Goal: Information Seeking & Learning: Learn about a topic

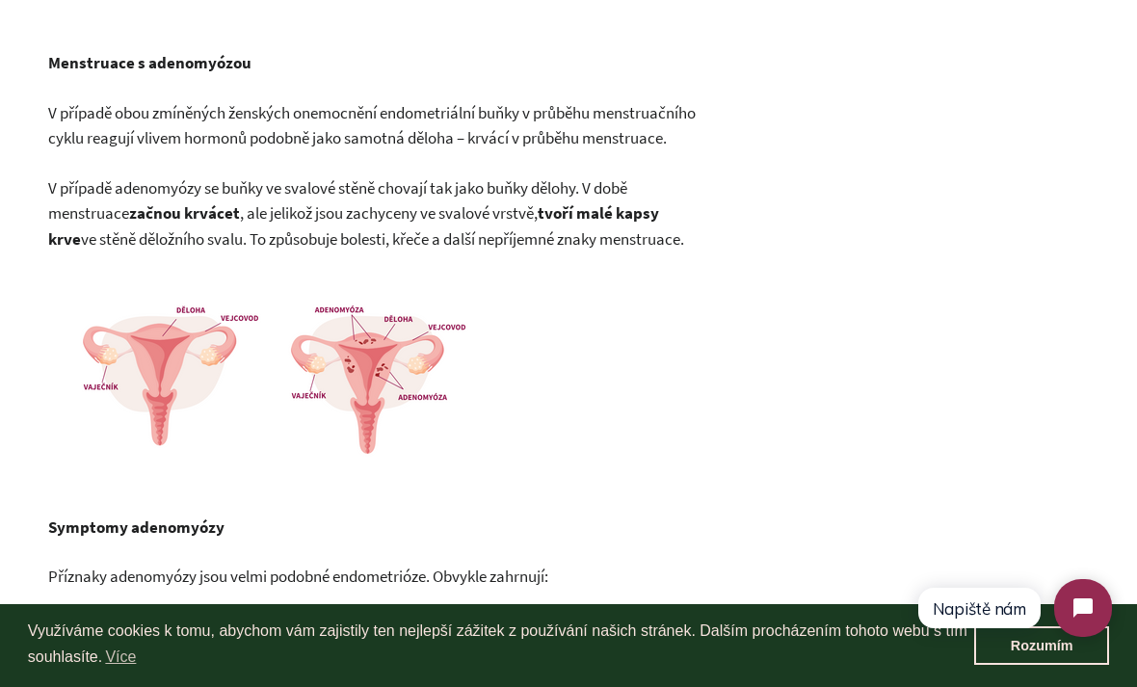
scroll to position [1246, 0]
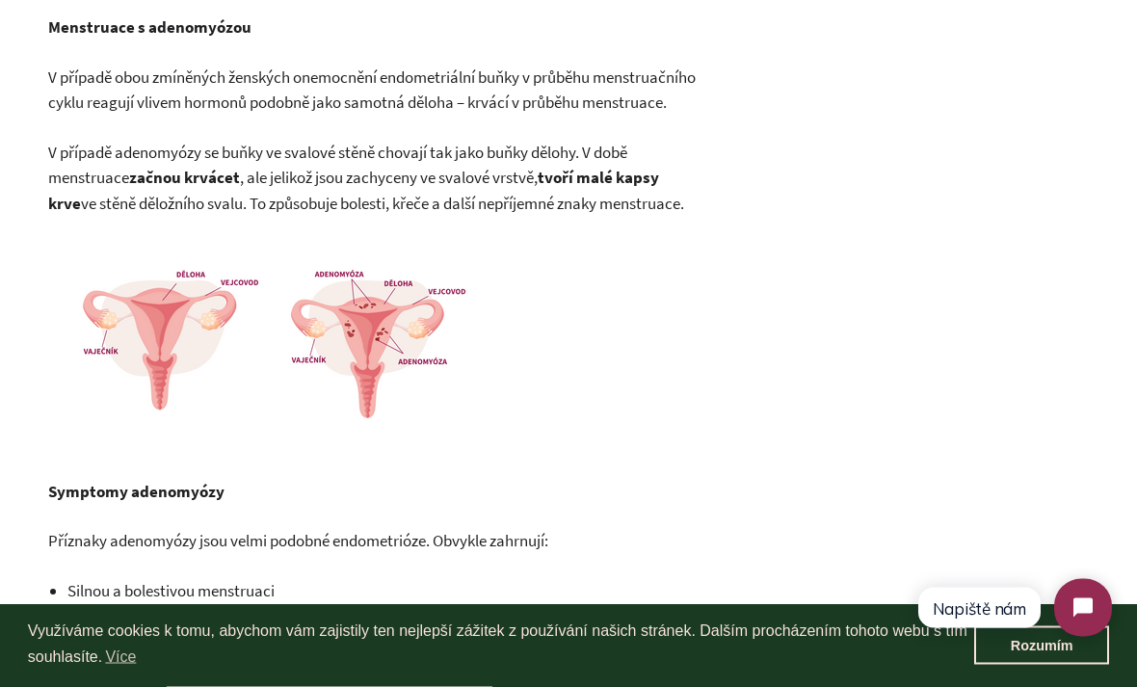
click at [356, 368] on img at bounding box center [279, 344] width 463 height 207
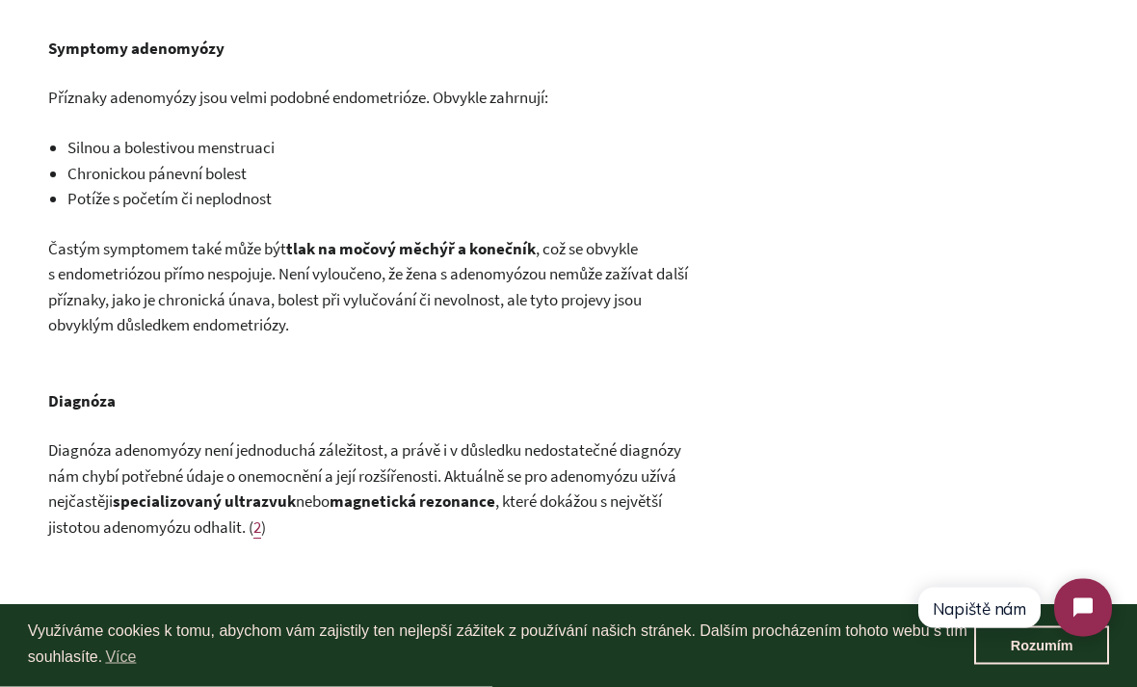
scroll to position [1693, 0]
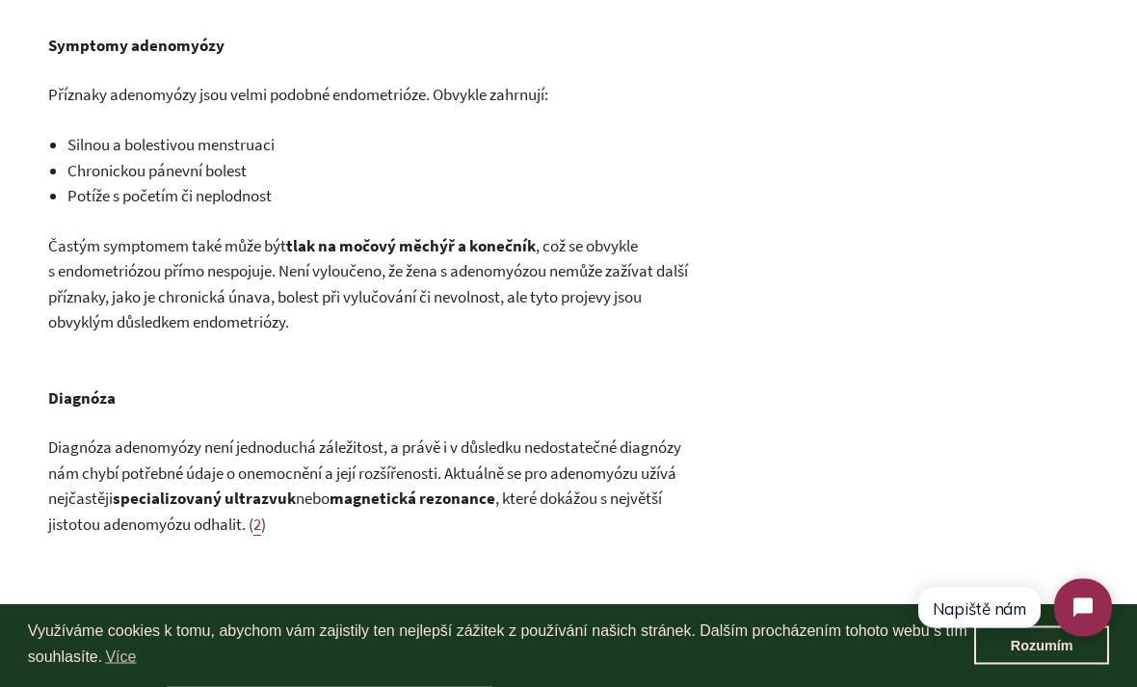
drag, startPoint x: 290, startPoint y: 280, endPoint x: 378, endPoint y: 276, distance: 87.8
click at [379, 257] on b "tlak na močový měchýř a konečník" at bounding box center [411, 246] width 250 height 21
click at [523, 257] on b "tlak na močový měchýř a konečník" at bounding box center [411, 246] width 250 height 21
click at [548, 284] on span ", což se obvykle s endometriózou přímo nespojuje. Není vyloučeno, že žena s ade…" at bounding box center [368, 285] width 640 height 98
click at [536, 257] on b "tlak na močový měchýř a konečník" at bounding box center [411, 246] width 250 height 21
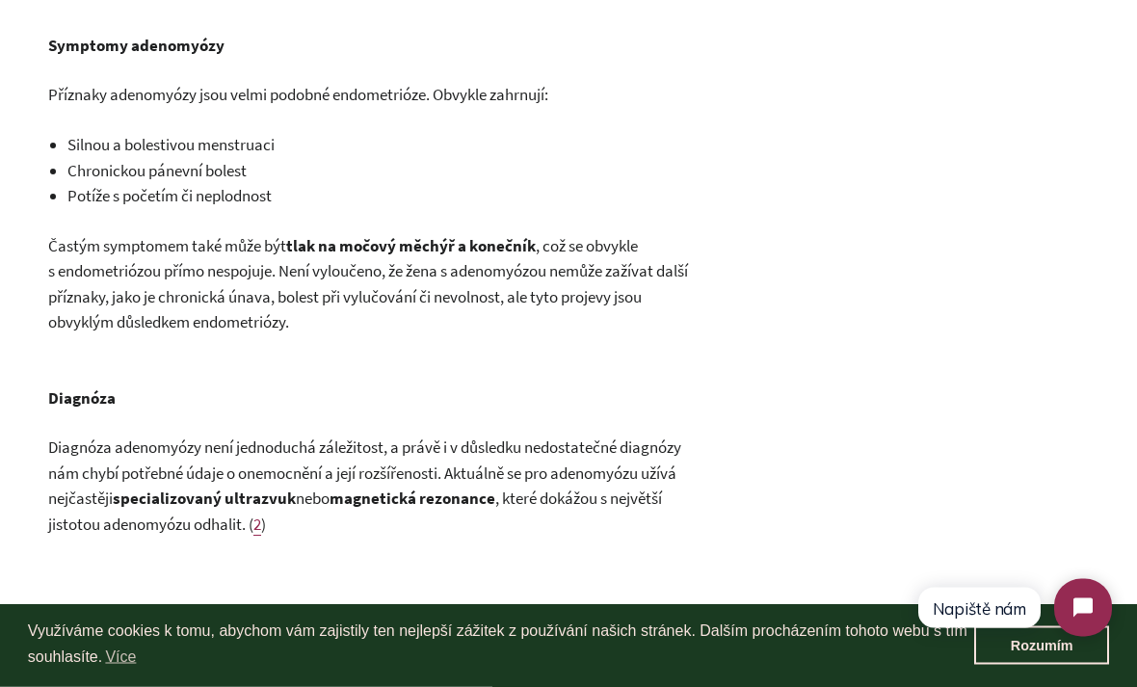
click at [536, 257] on b "tlak na močový měchýř a konečník" at bounding box center [411, 246] width 250 height 21
drag, startPoint x: 539, startPoint y: 281, endPoint x: 289, endPoint y: 286, distance: 249.7
click at [289, 286] on p "Častým symptomem také může být tlak na močový měchýř a konečník , což se obvykl…" at bounding box center [377, 285] width 658 height 102
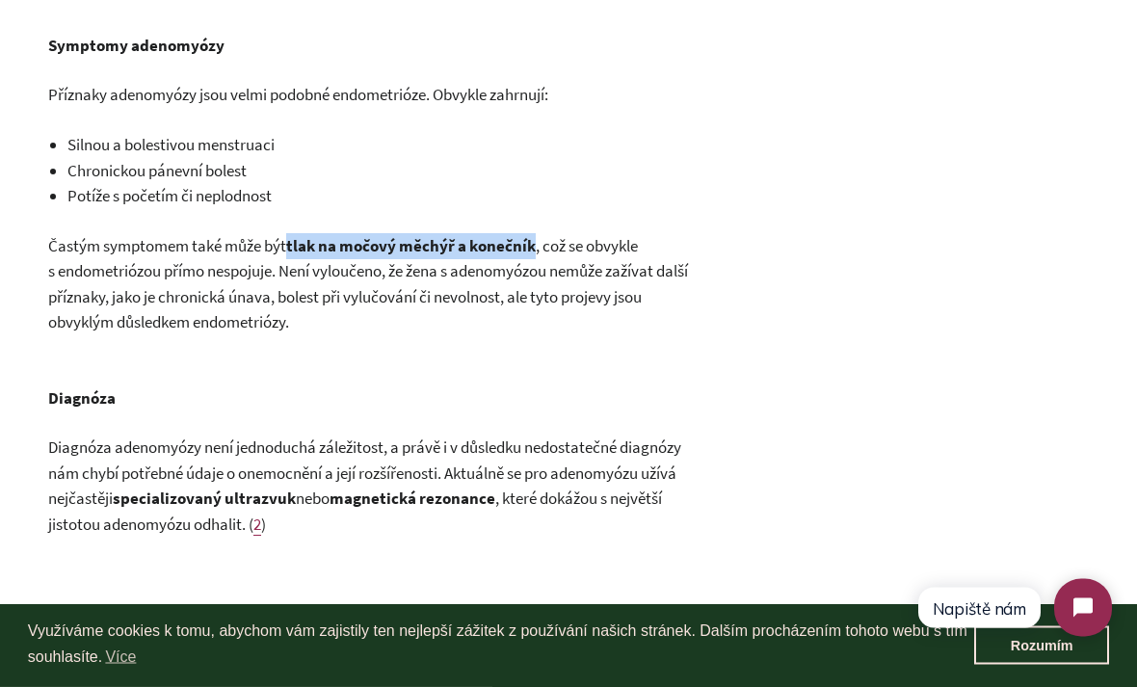
copy p "tlak na močový měchýř a konečník"
drag, startPoint x: 488, startPoint y: 740, endPoint x: -1, endPoint y: -1695, distance: 2483.4
click at [494, 686] on div "Využíváme cookies k tomu, abychom vám zajistily ten nejlepší zážitek z používán…" at bounding box center [568, 645] width 1137 height 83
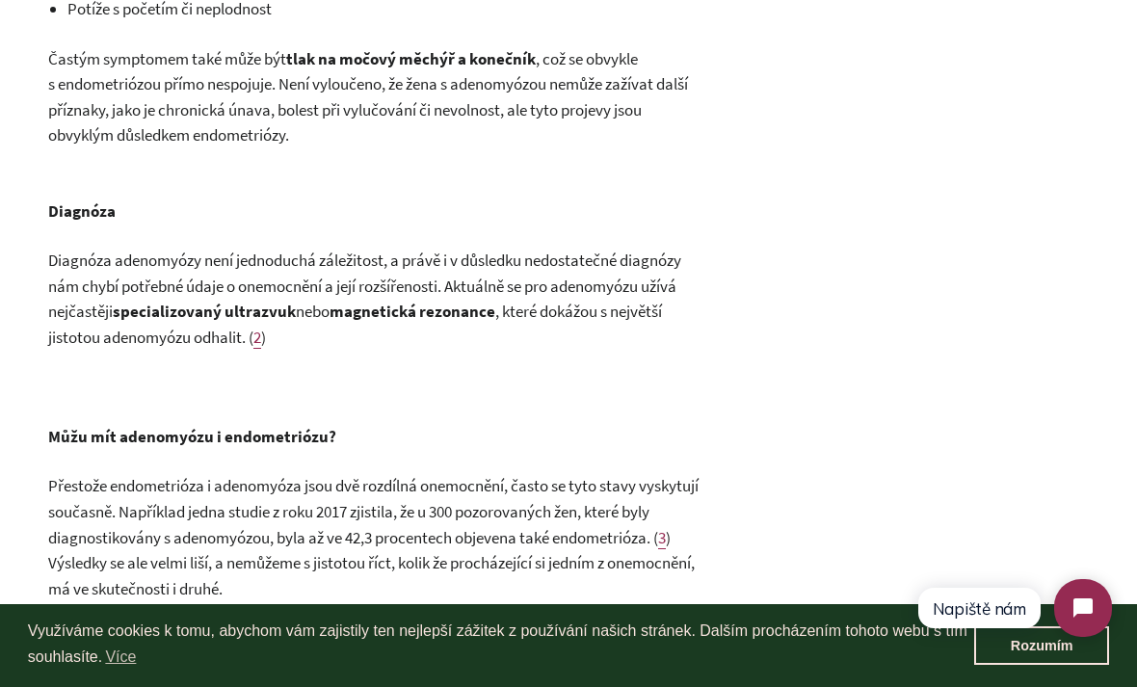
scroll to position [2033, 0]
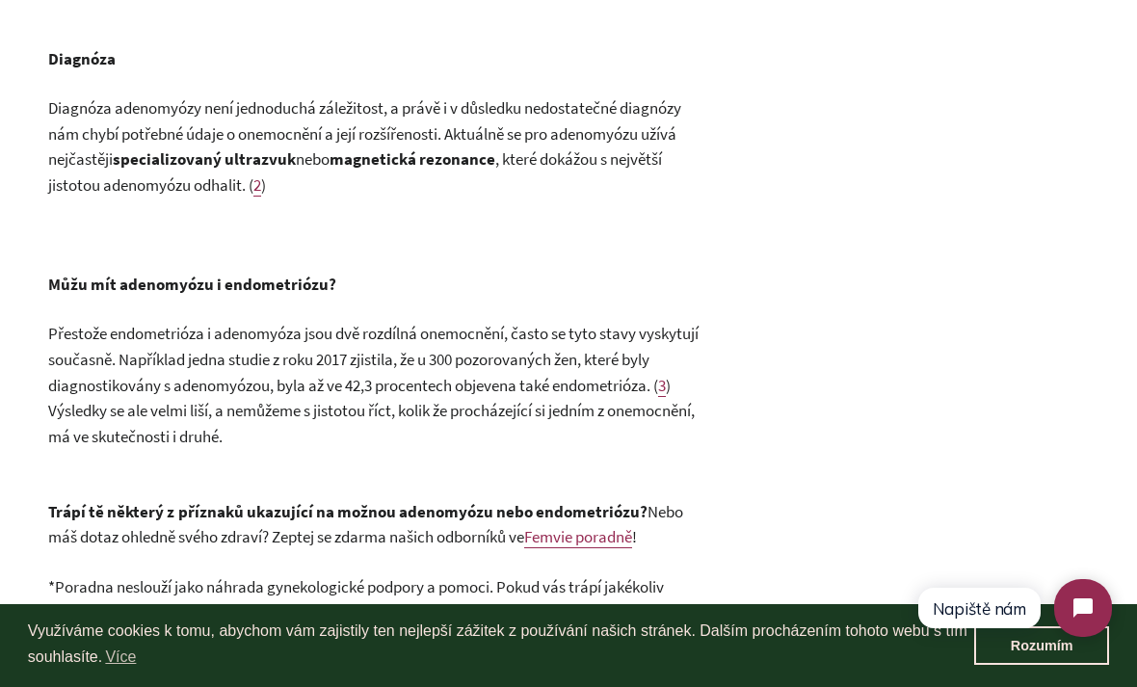
click at [658, 396] on span "3" at bounding box center [662, 385] width 8 height 21
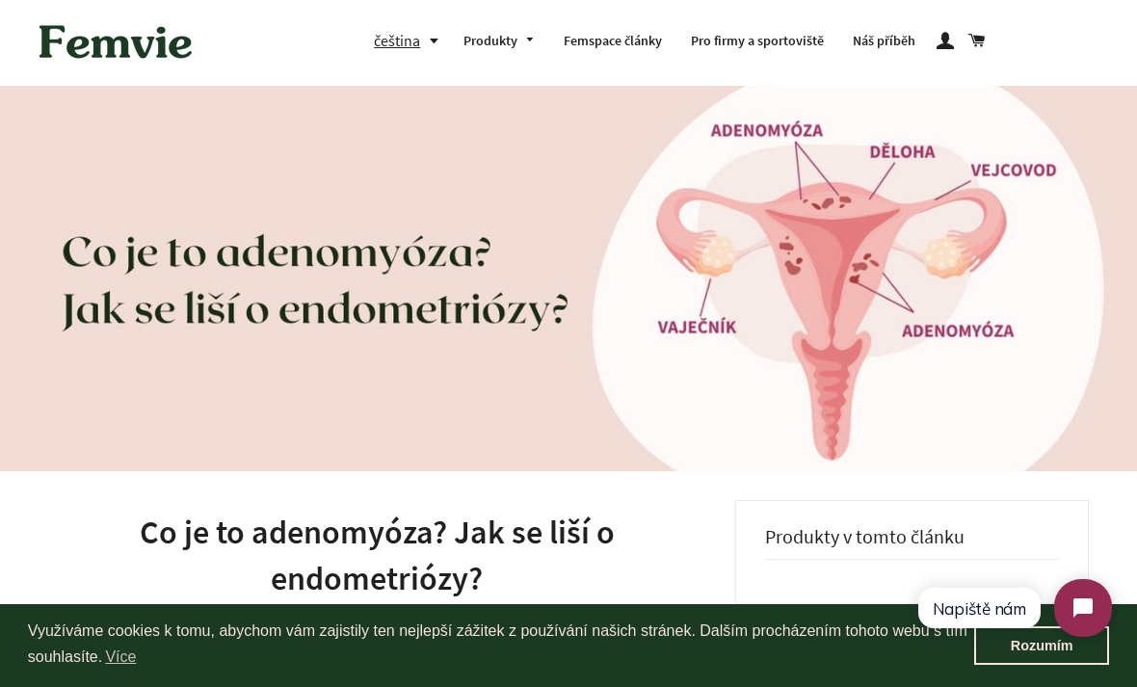
scroll to position [0, 0]
